Goal: Information Seeking & Learning: Learn about a topic

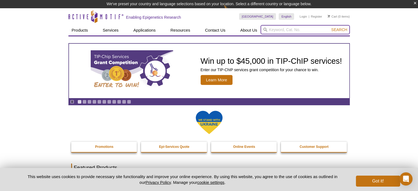
click at [277, 33] on input "search" at bounding box center [304, 29] width 89 height 9
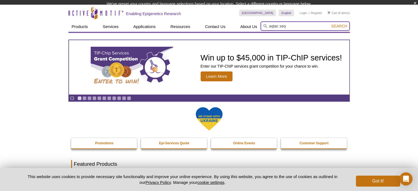
type input "aqtac seq"
click at [329, 24] on button "Search" at bounding box center [338, 26] width 19 height 5
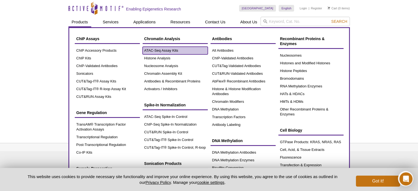
click at [152, 49] on link "ATAC-Seq Assay Kits" at bounding box center [175, 51] width 65 height 8
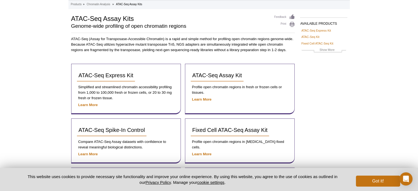
scroll to position [55, 0]
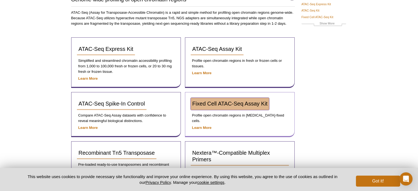
click at [223, 102] on span "Fixed Cell ATAC-Seq Assay Kit" at bounding box center [229, 104] width 75 height 6
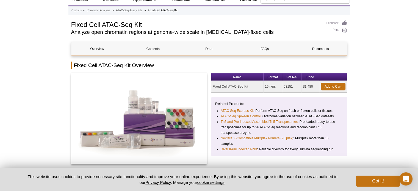
scroll to position [55, 0]
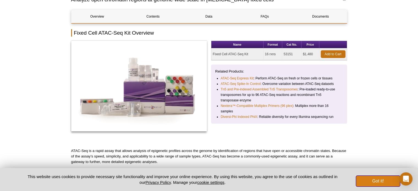
click at [373, 184] on button "Got it!" at bounding box center [378, 181] width 44 height 11
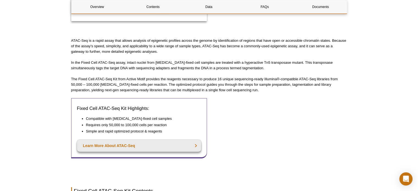
scroll to position [137, 0]
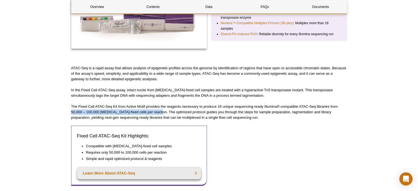
drag, startPoint x: 72, startPoint y: 112, endPoint x: 159, endPoint y: 112, distance: 87.6
click at [159, 112] on p "The Fixed Cell ATAC-Seq Kit from Active Motif provides the reagents necessary t…" at bounding box center [209, 112] width 276 height 16
copy p "50,000 – 100,000 formaldehyde-fixed cells per reaction"
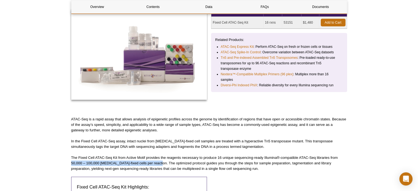
scroll to position [0, 0]
